Goal: Navigation & Orientation: Find specific page/section

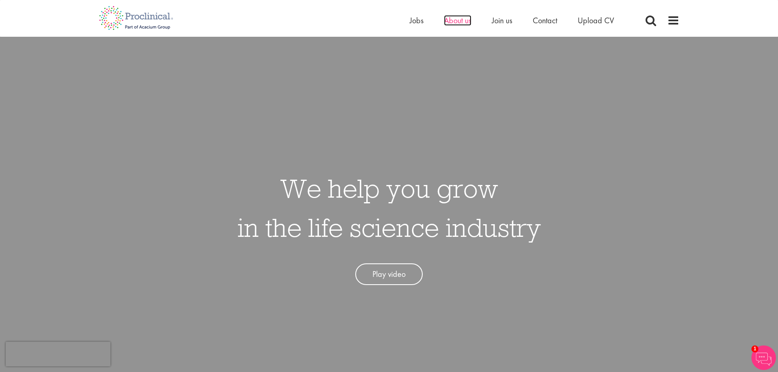
click at [462, 24] on span "About us" at bounding box center [457, 20] width 27 height 11
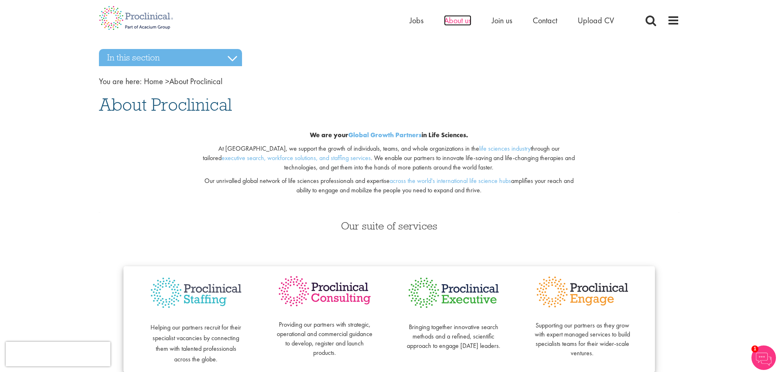
click at [462, 24] on span "About us" at bounding box center [457, 20] width 27 height 11
